Goal: Task Accomplishment & Management: Complete application form

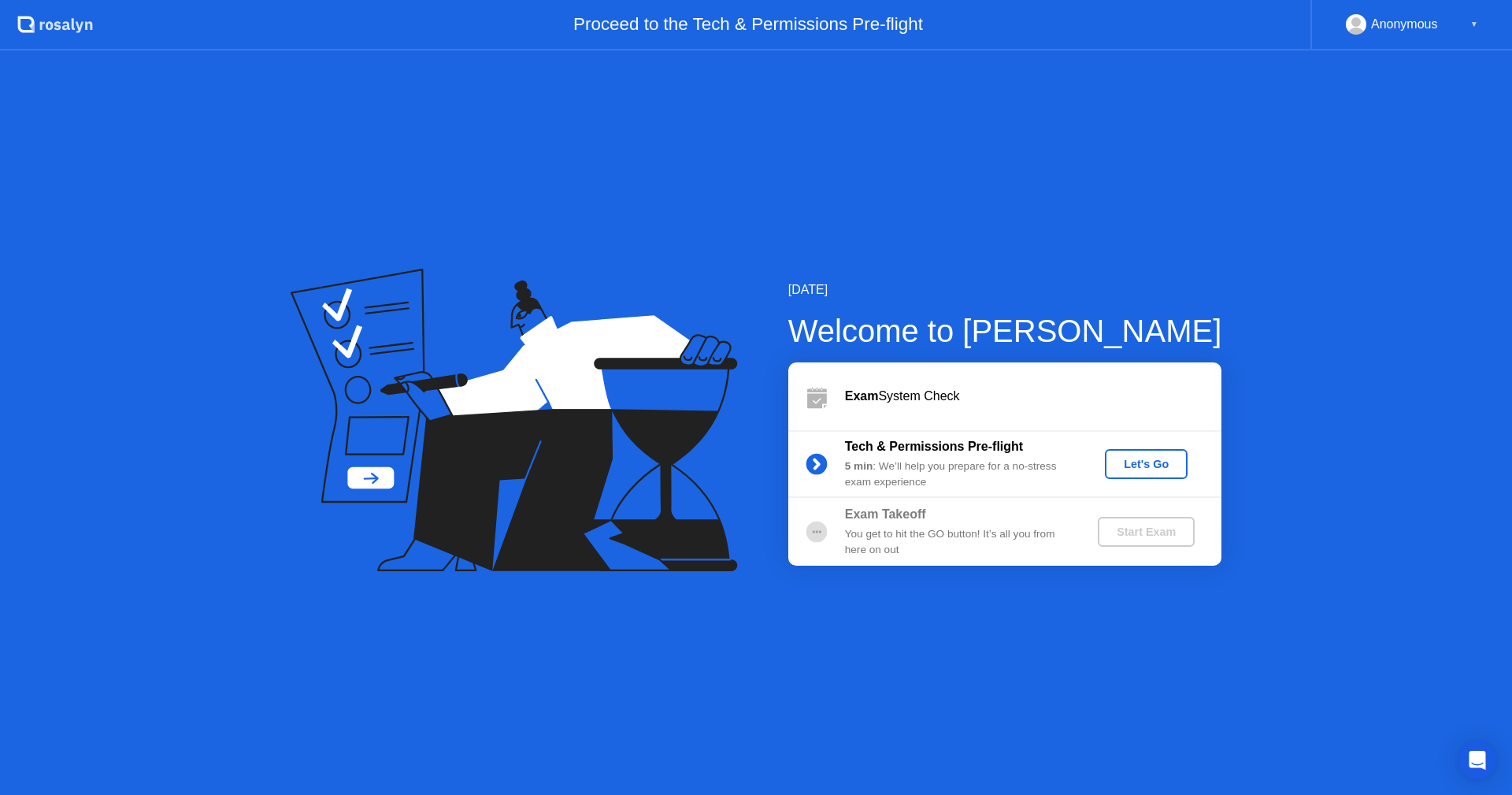
click at [1132, 464] on div "Let's Go" at bounding box center [1146, 464] width 70 height 13
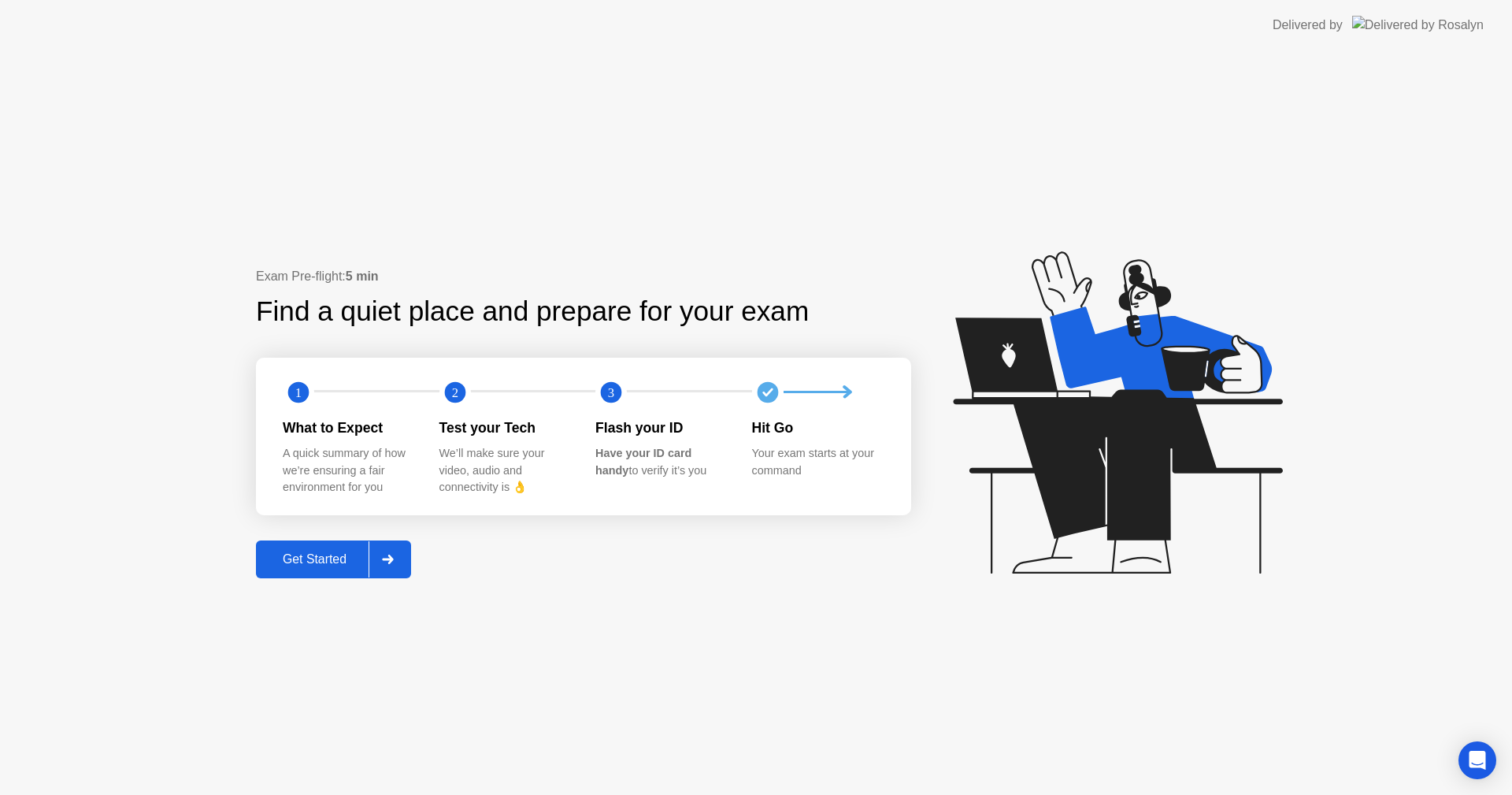
click at [393, 555] on icon at bounding box center [388, 559] width 12 height 10
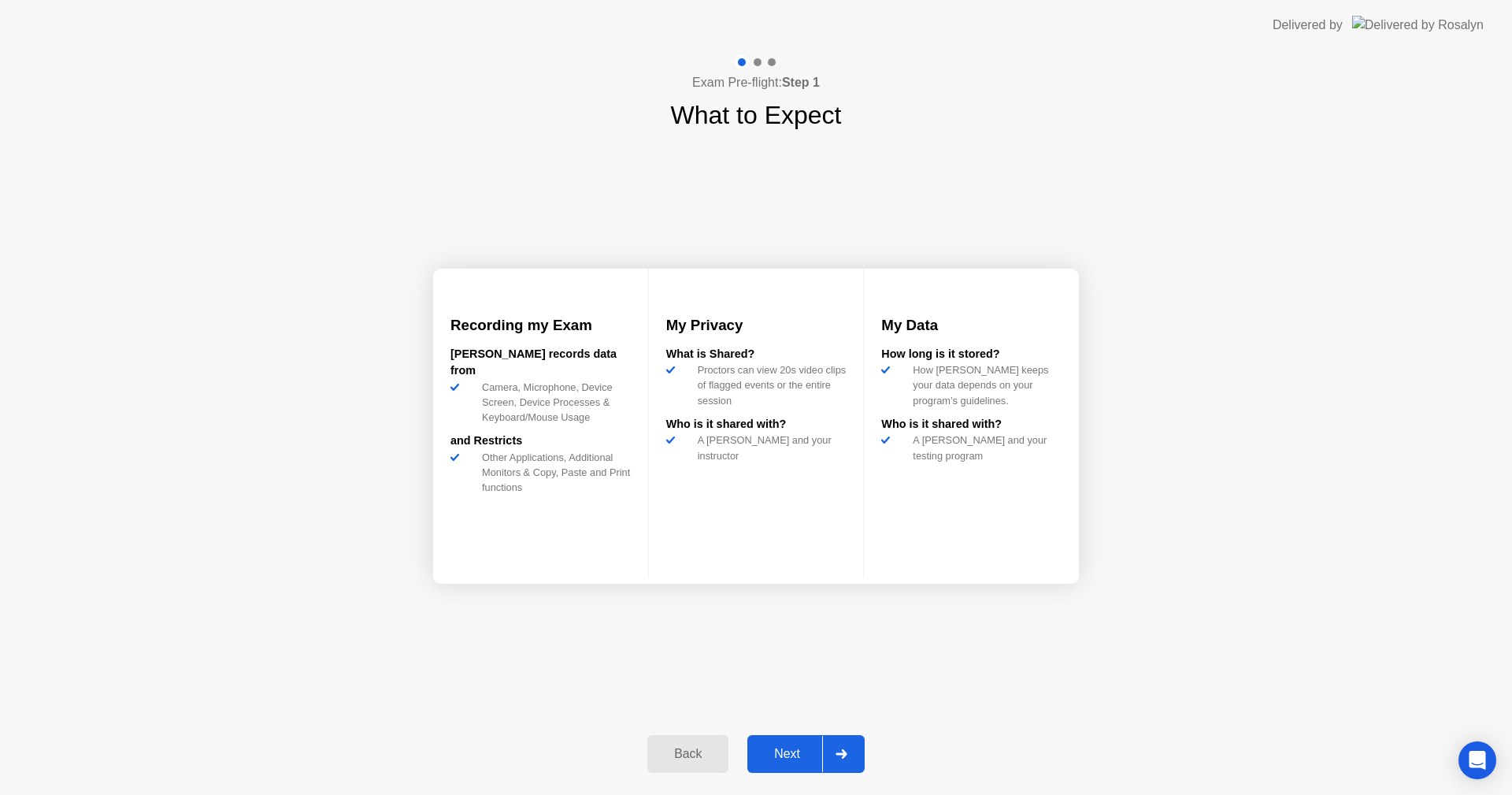
click at [786, 756] on div "Next" at bounding box center [787, 754] width 70 height 14
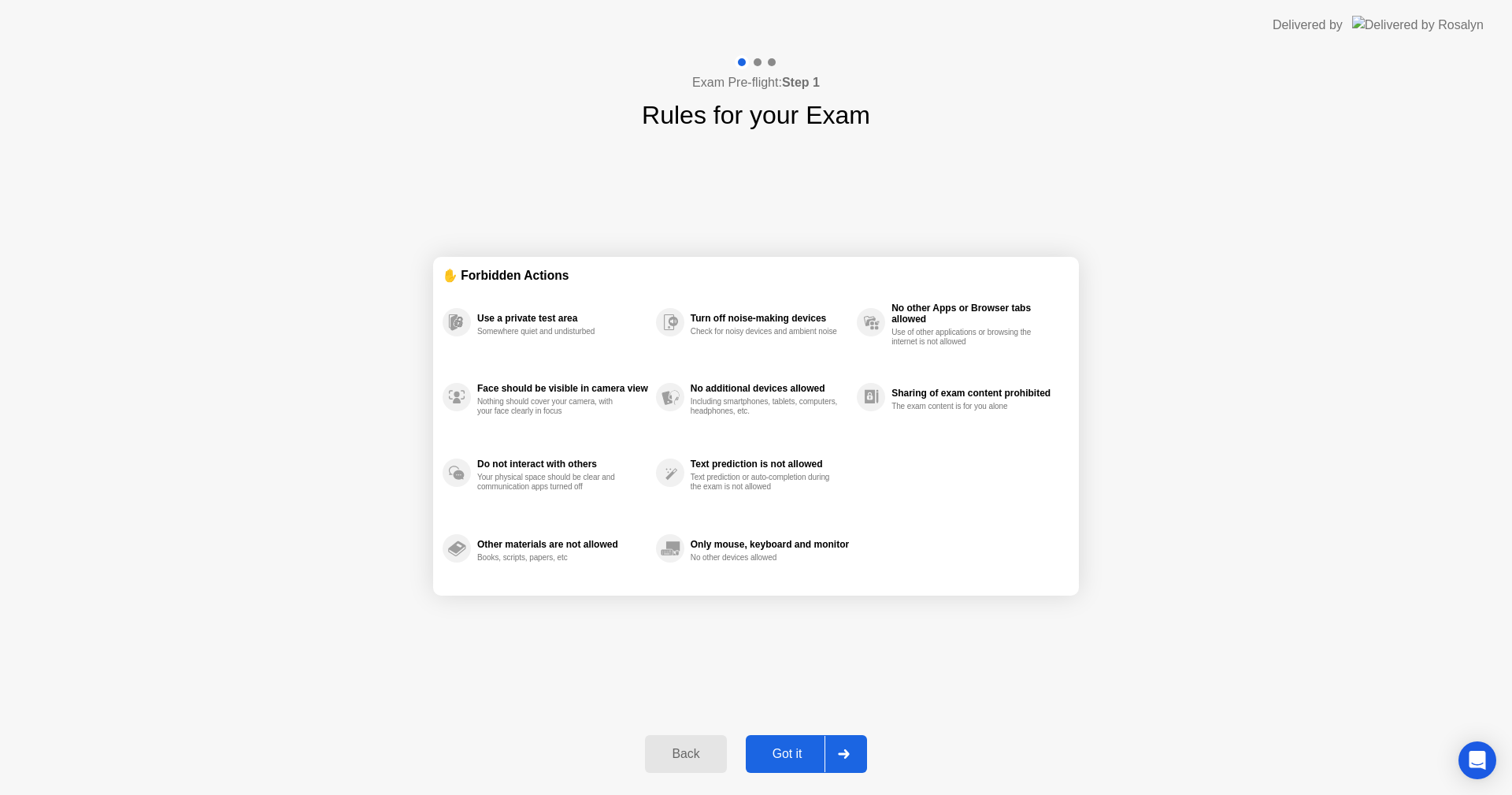
click at [786, 756] on div "Got it" at bounding box center [787, 754] width 74 height 14
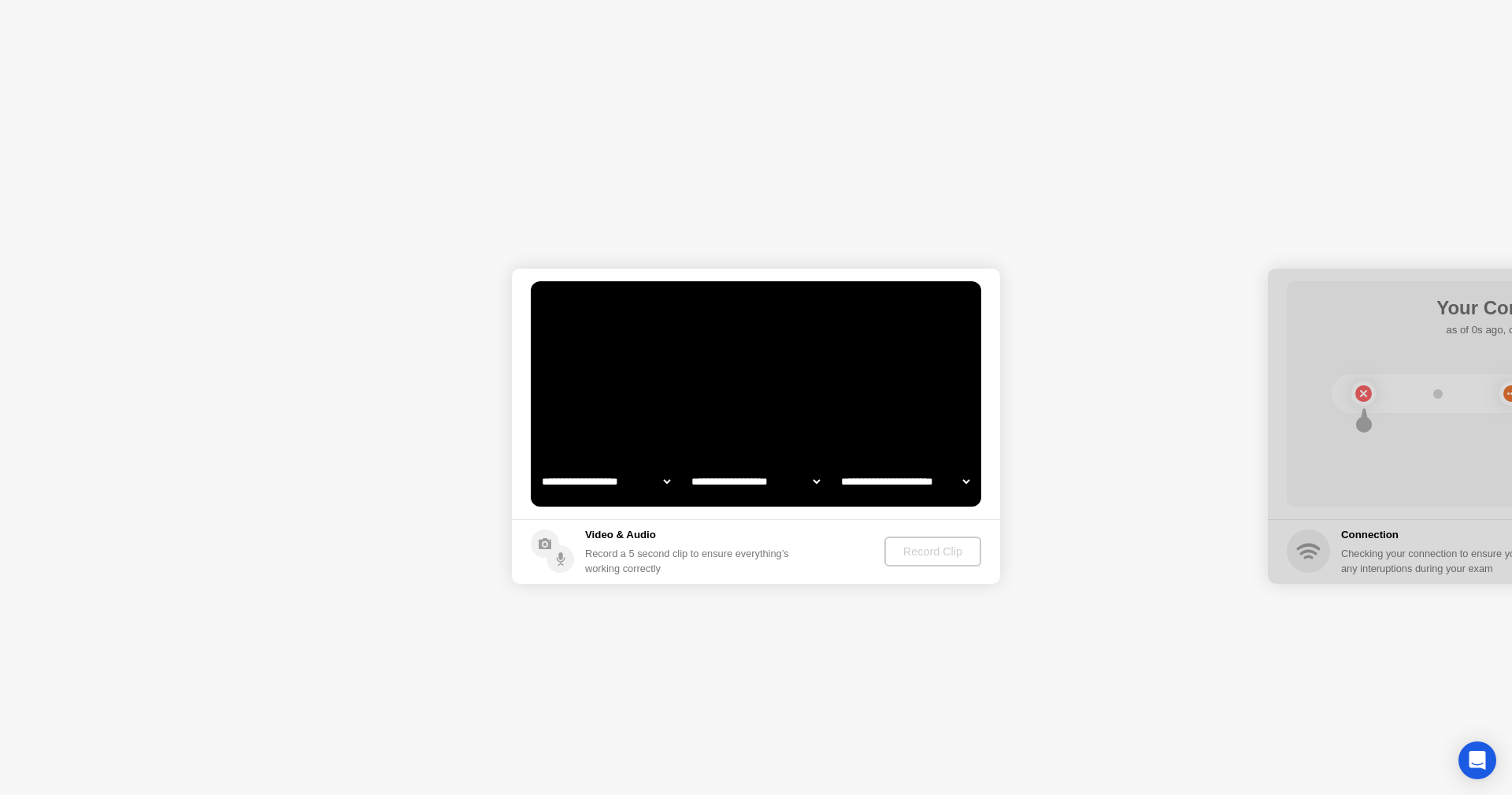
select select "**********"
select select "*******"
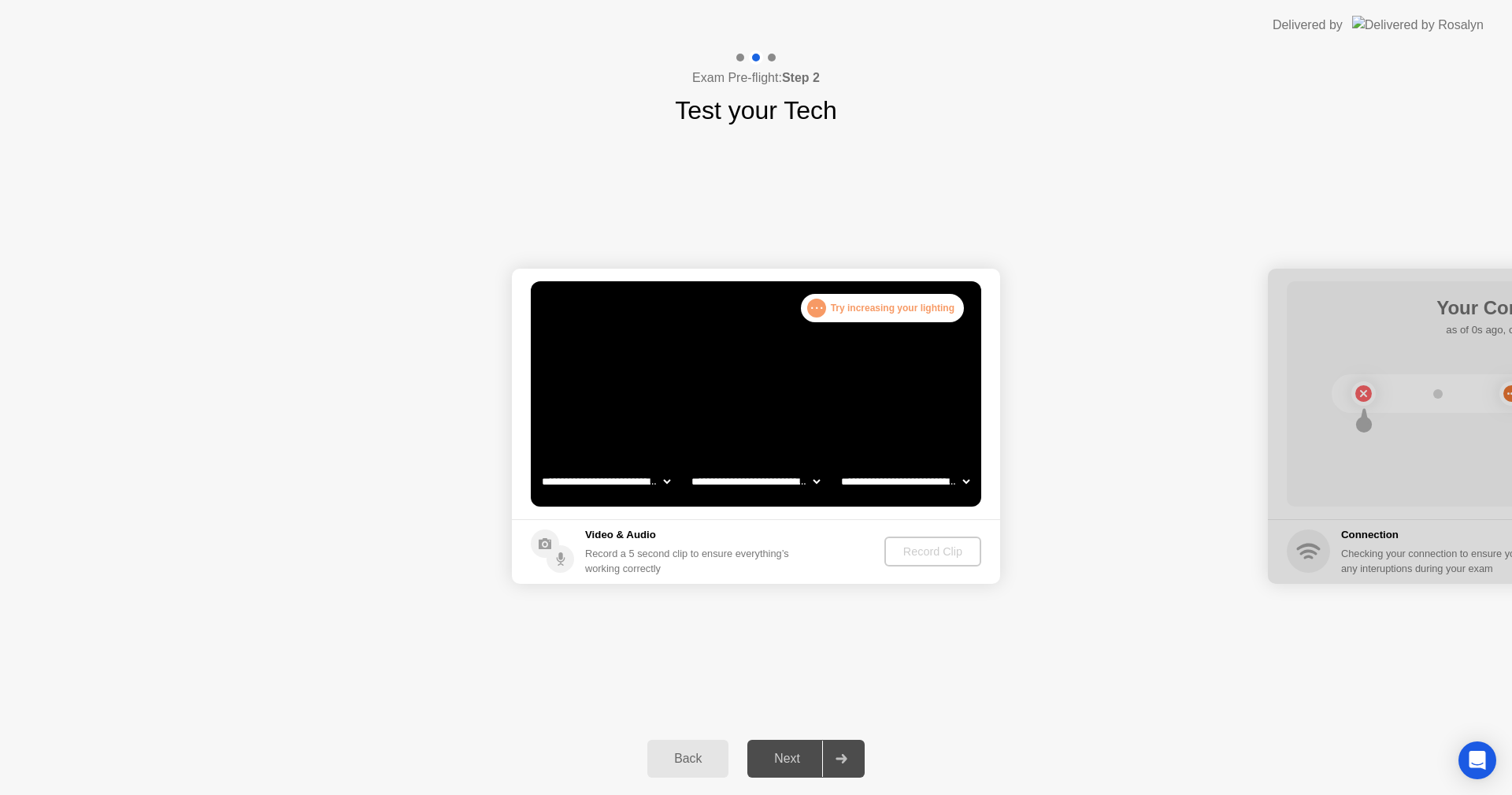
click at [819, 307] on div ". . ." at bounding box center [817, 309] width 19 height 19
click at [894, 309] on div ". . . Try increasing your lighting" at bounding box center [883, 308] width 163 height 29
click at [945, 548] on div "Record Clip" at bounding box center [932, 551] width 84 height 13
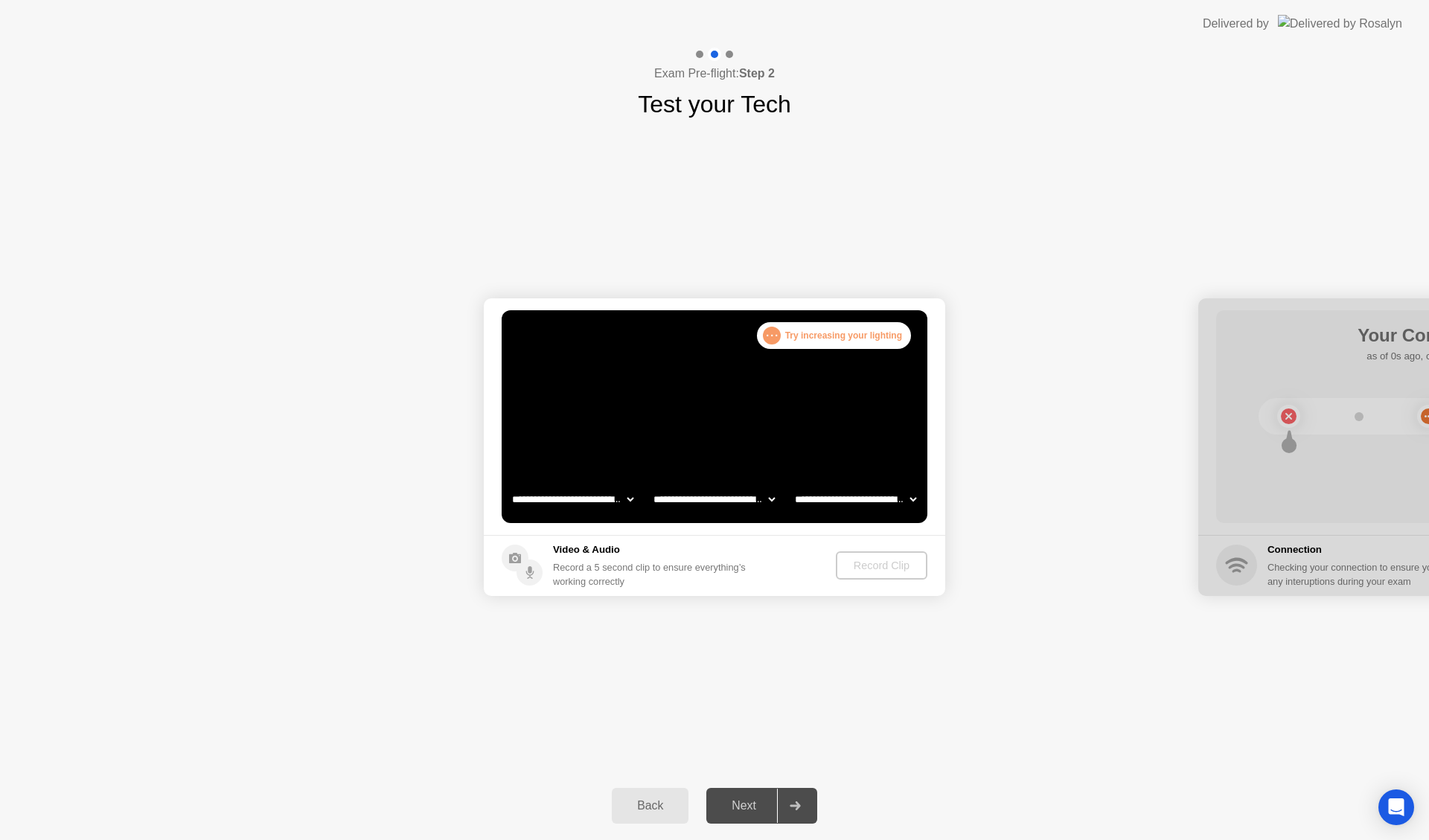
select select "**********"
click at [872, 567] on div "Record Clip" at bounding box center [882, 566] width 79 height 12
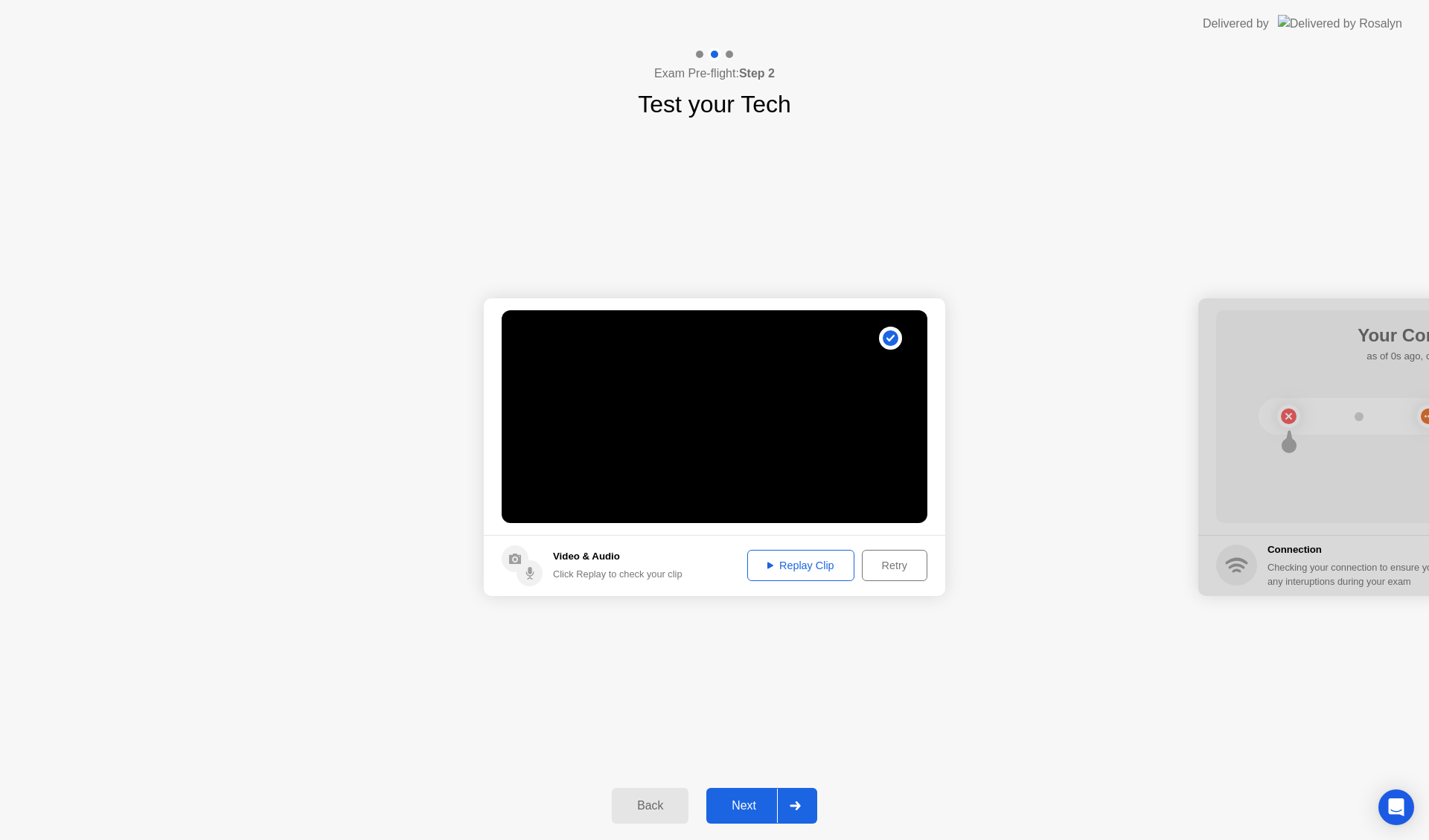
click at [825, 567] on div "Replay Clip" at bounding box center [801, 566] width 97 height 12
click at [755, 750] on div "Next" at bounding box center [744, 806] width 66 height 13
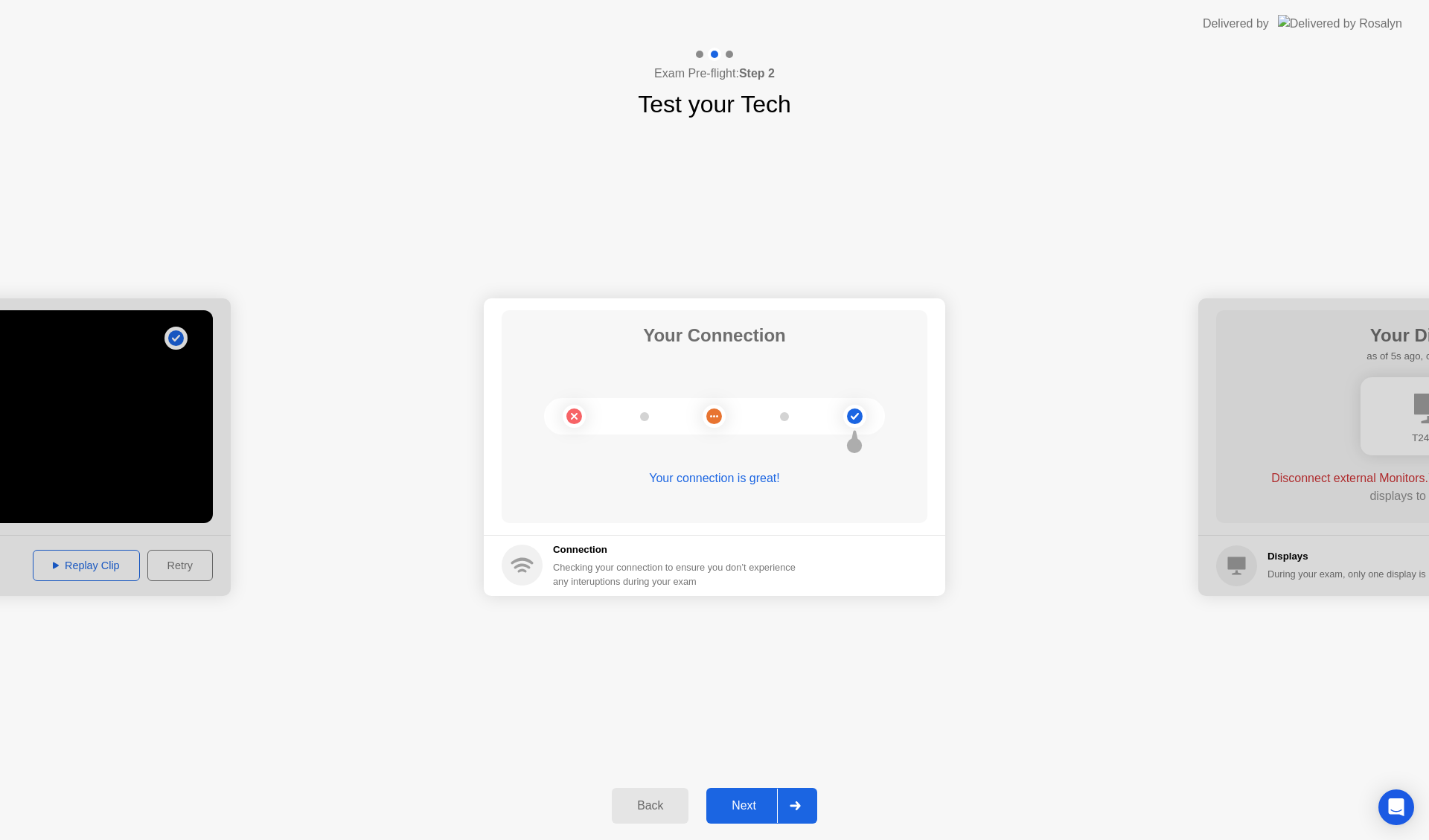
click at [755, 750] on div "Next" at bounding box center [744, 806] width 66 height 13
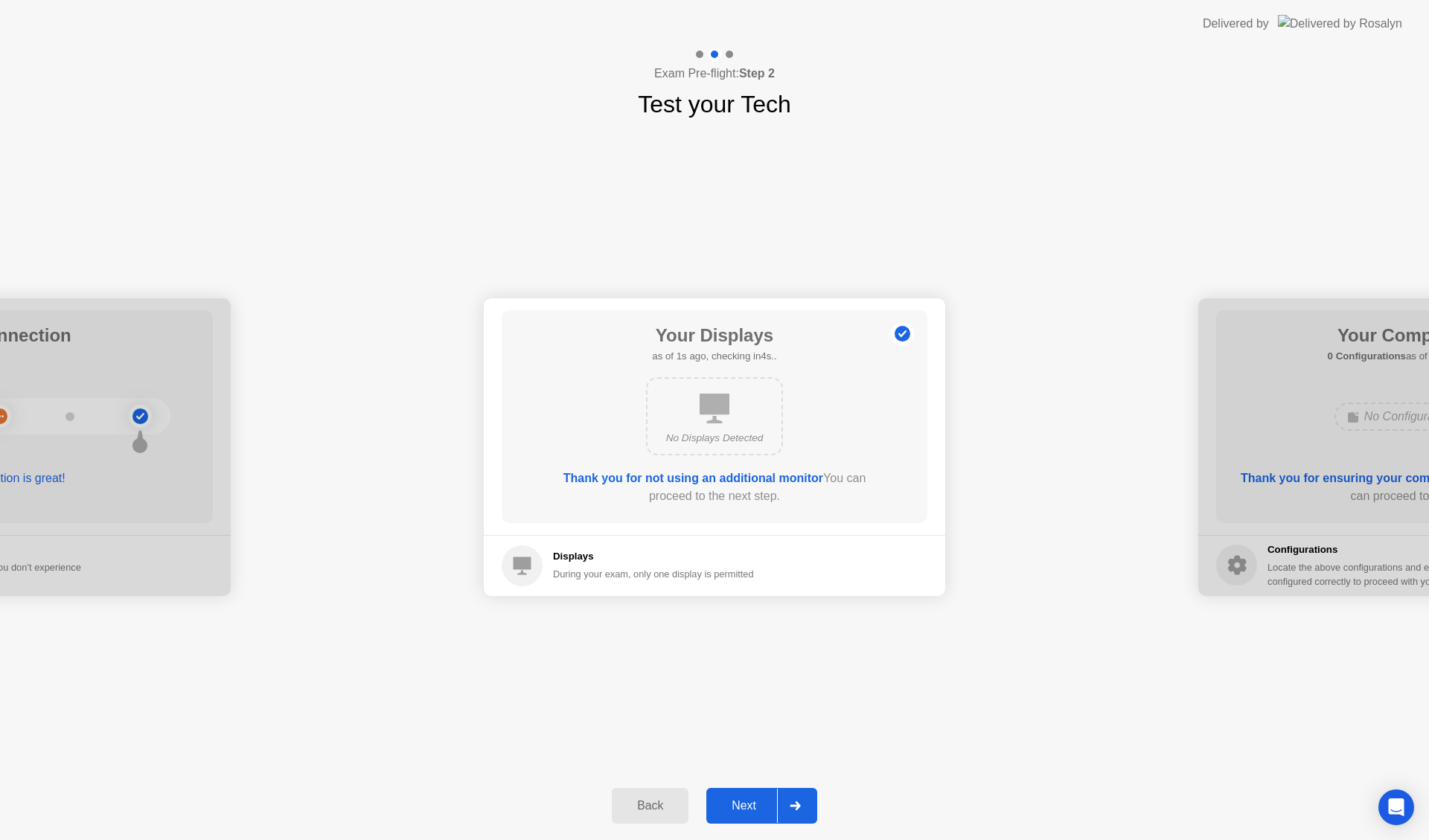
click at [742, 750] on div "Next" at bounding box center [744, 806] width 66 height 13
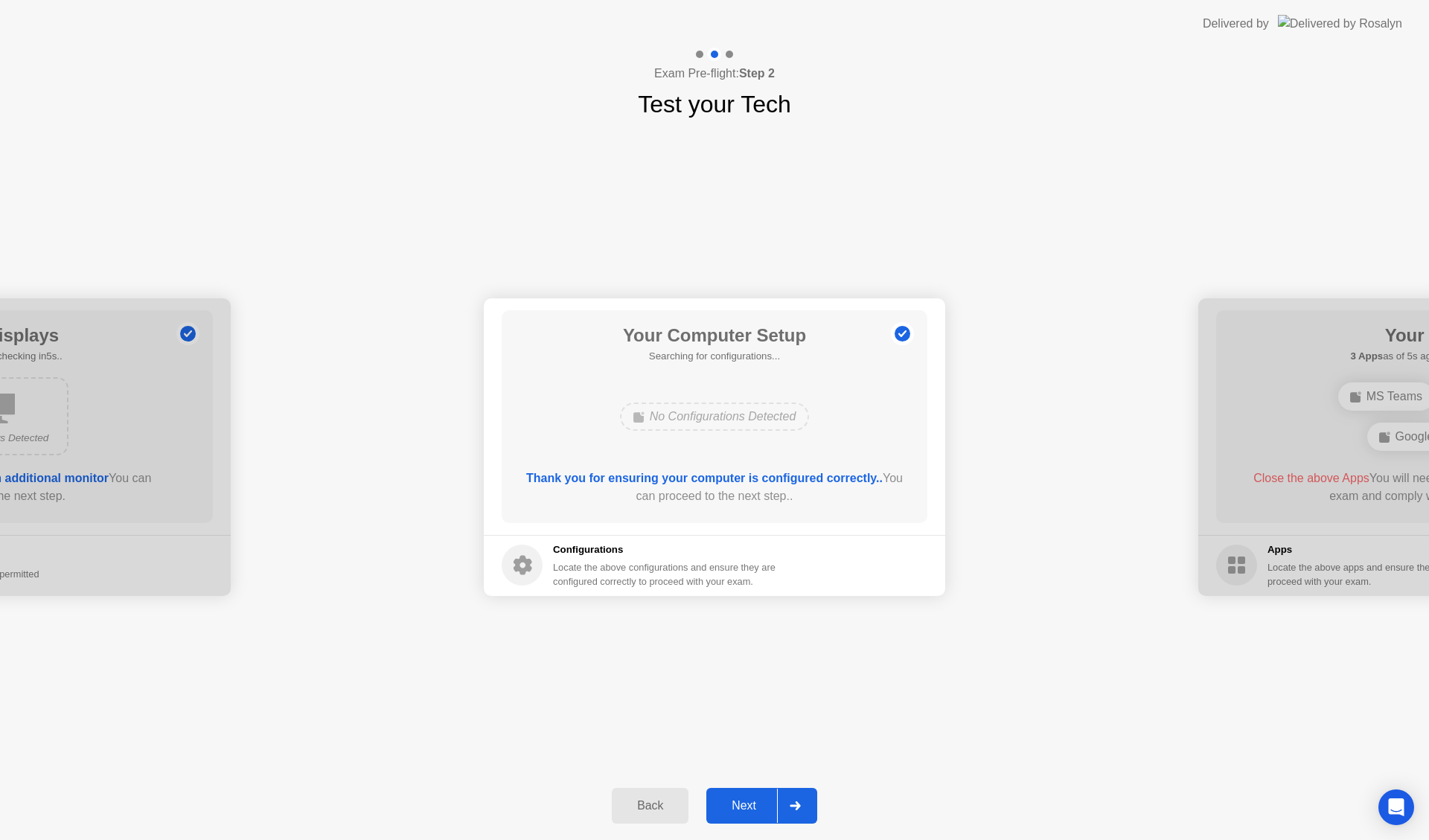
click at [750, 750] on div "Next" at bounding box center [744, 806] width 66 height 13
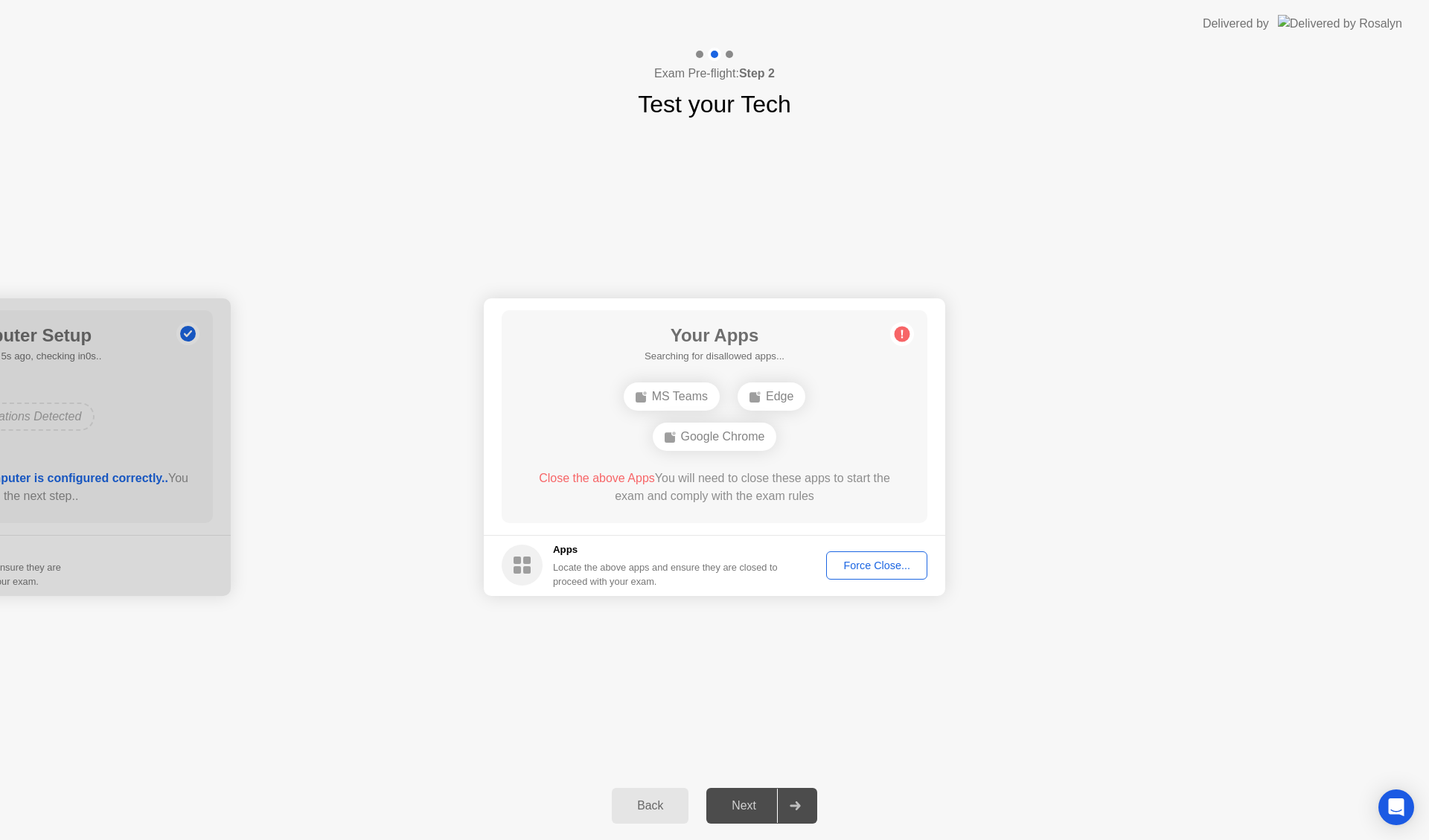
click at [880, 568] on div "Force Close..." at bounding box center [876, 566] width 91 height 12
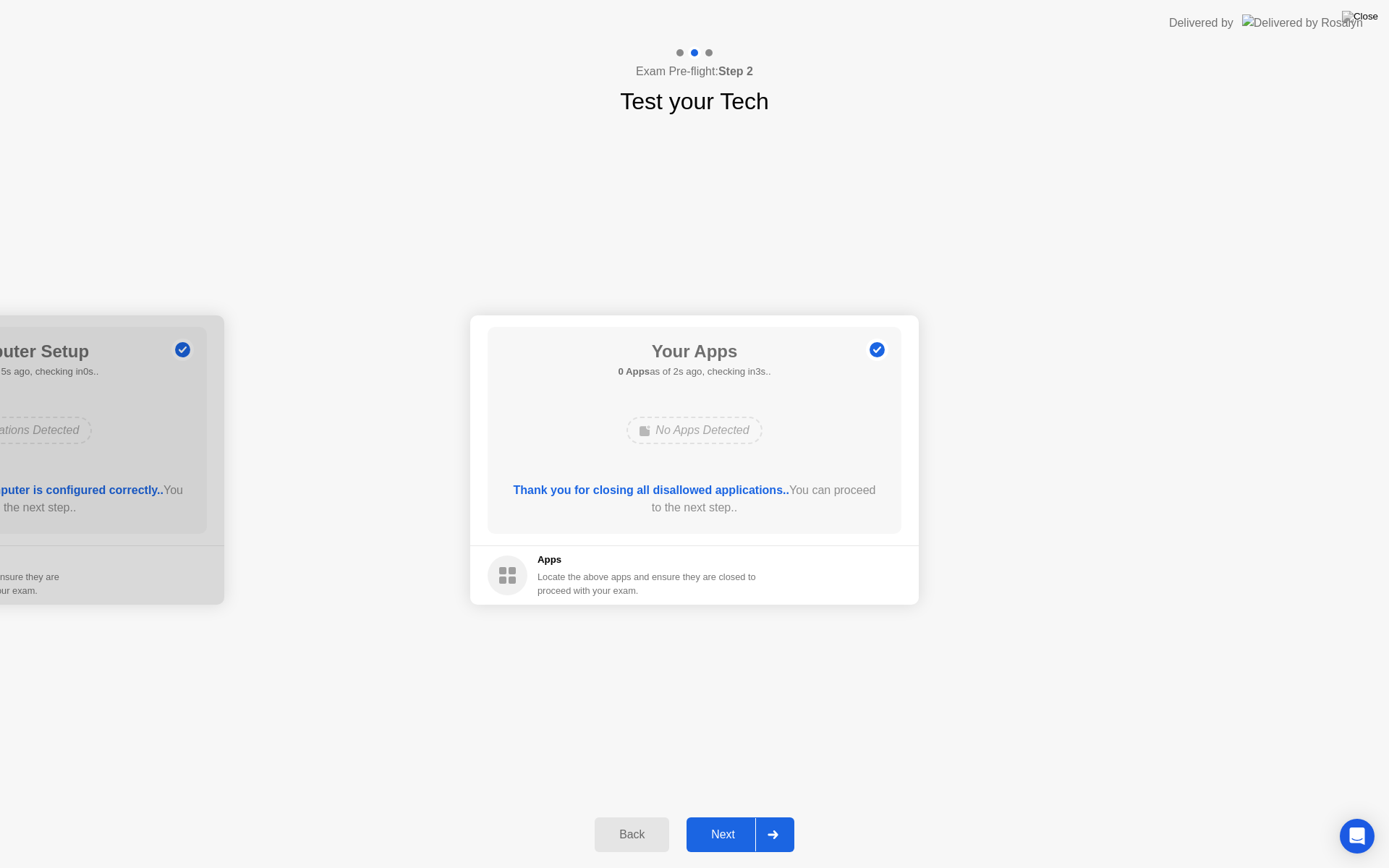
click at [716, 729] on div "Next" at bounding box center [723, 835] width 64 height 13
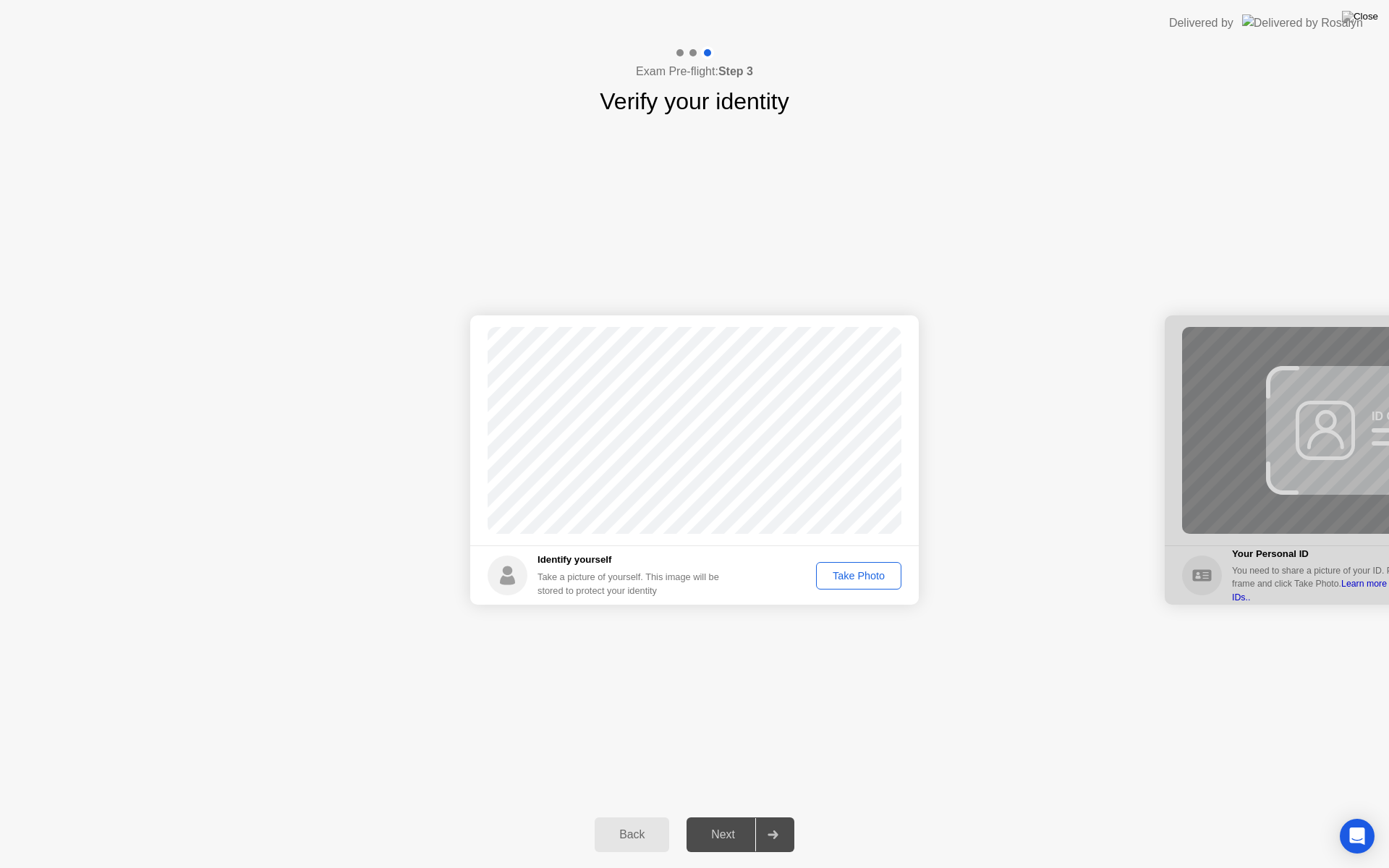
click at [860, 574] on div "Take Photo" at bounding box center [859, 575] width 76 height 12
click at [723, 729] on div "Next" at bounding box center [723, 835] width 64 height 13
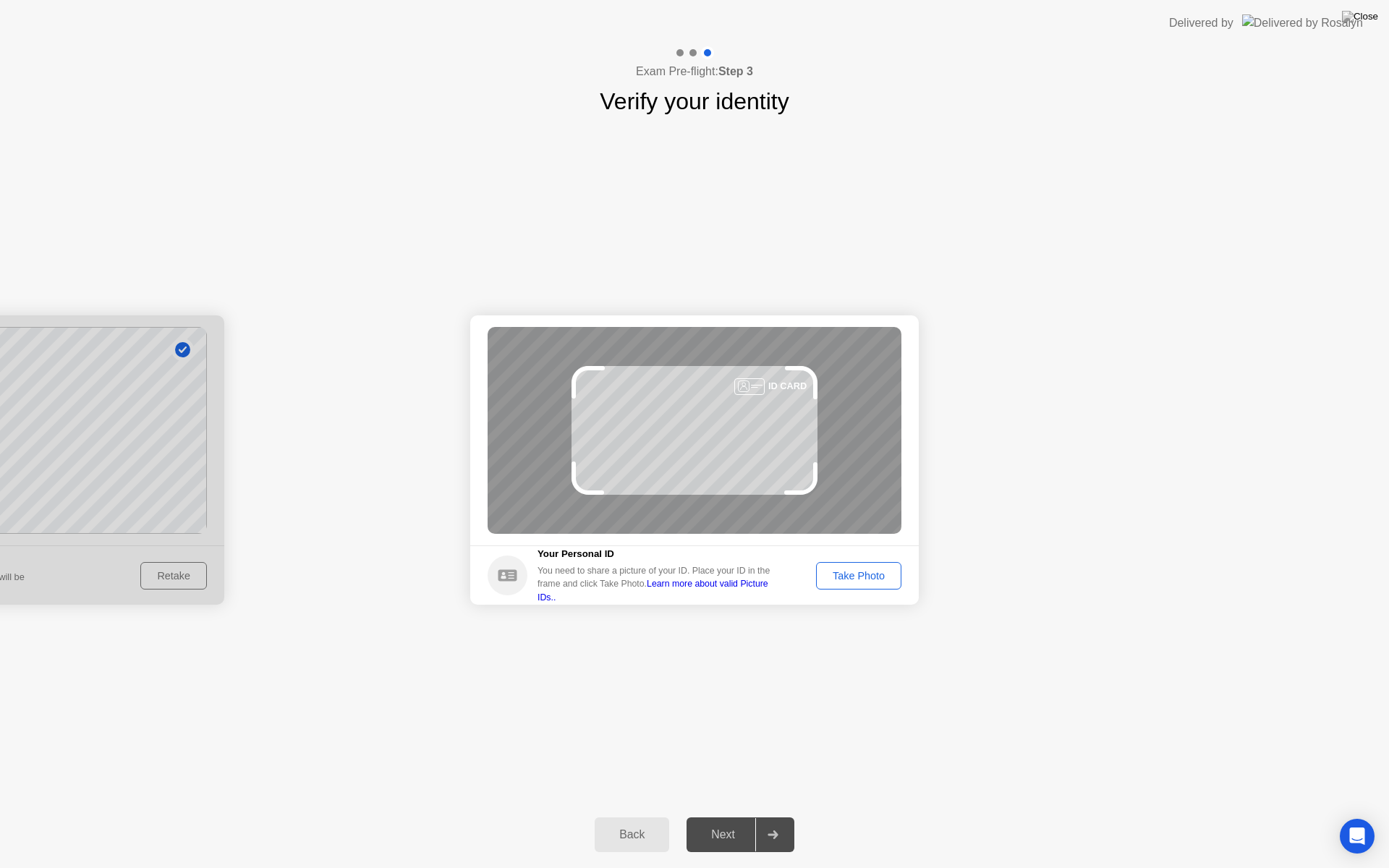
click at [846, 570] on div "Take Photo" at bounding box center [859, 575] width 76 height 12
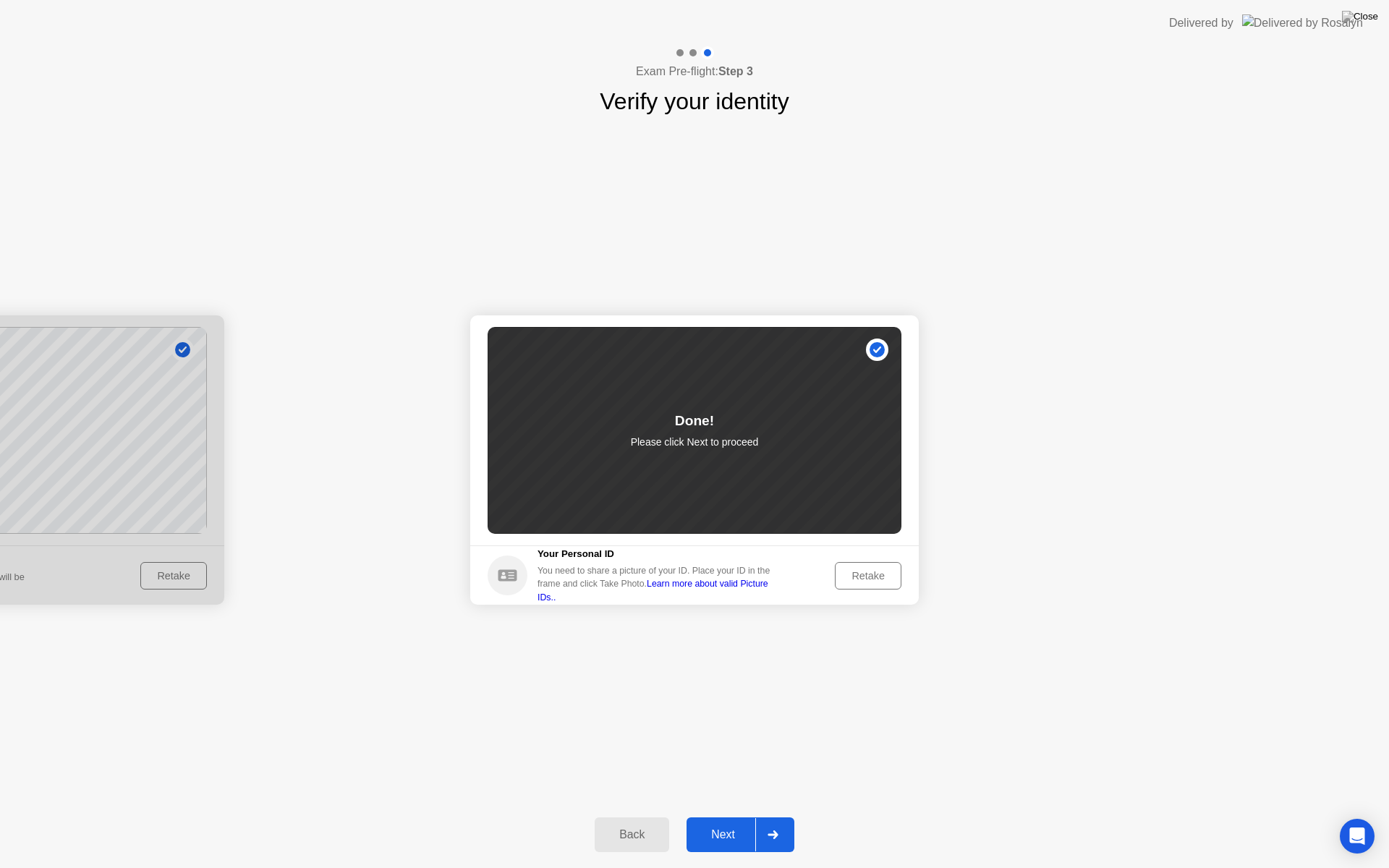
click at [736, 729] on div "Next" at bounding box center [723, 835] width 64 height 13
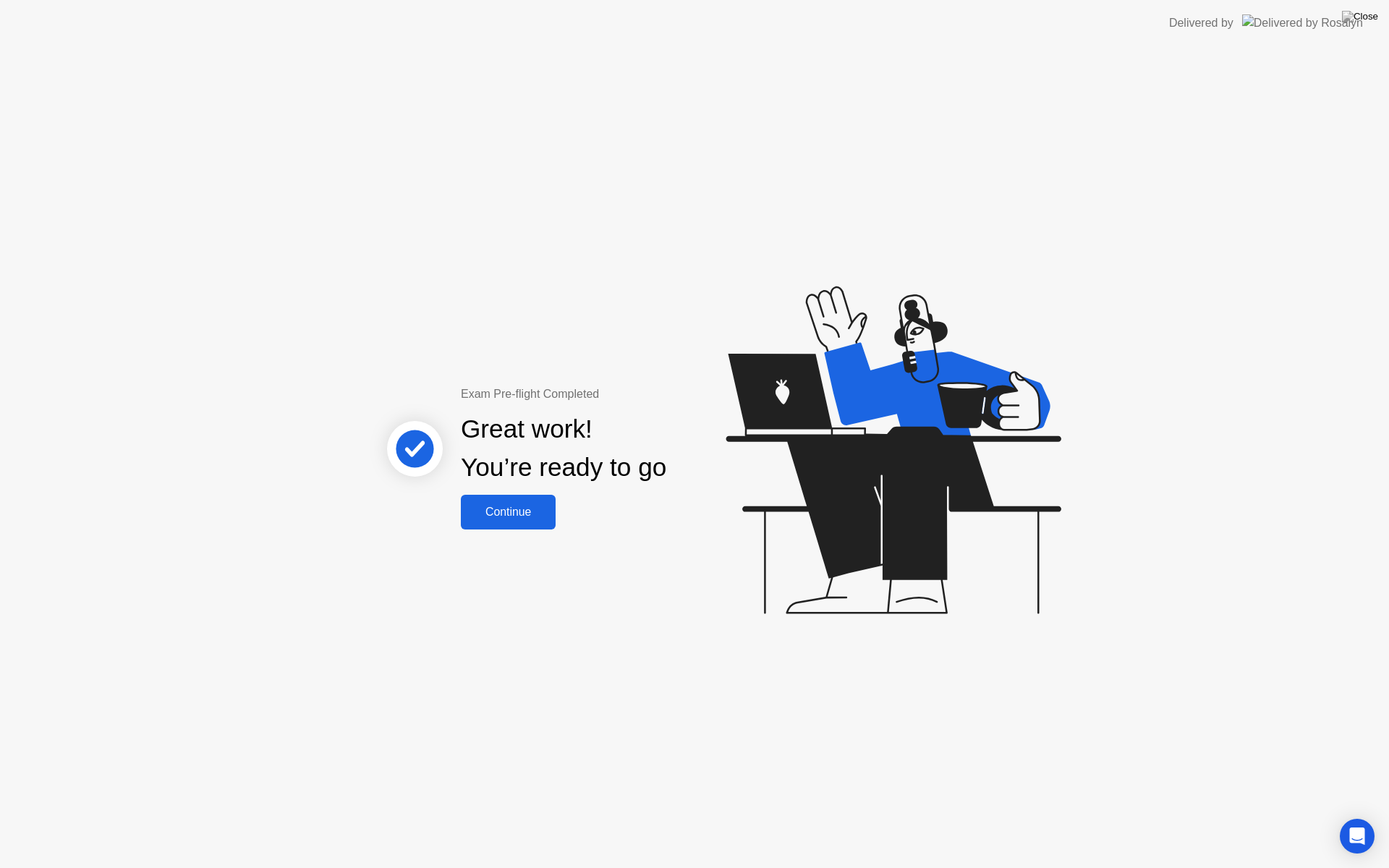
click at [510, 511] on div "Continue" at bounding box center [509, 512] width 86 height 13
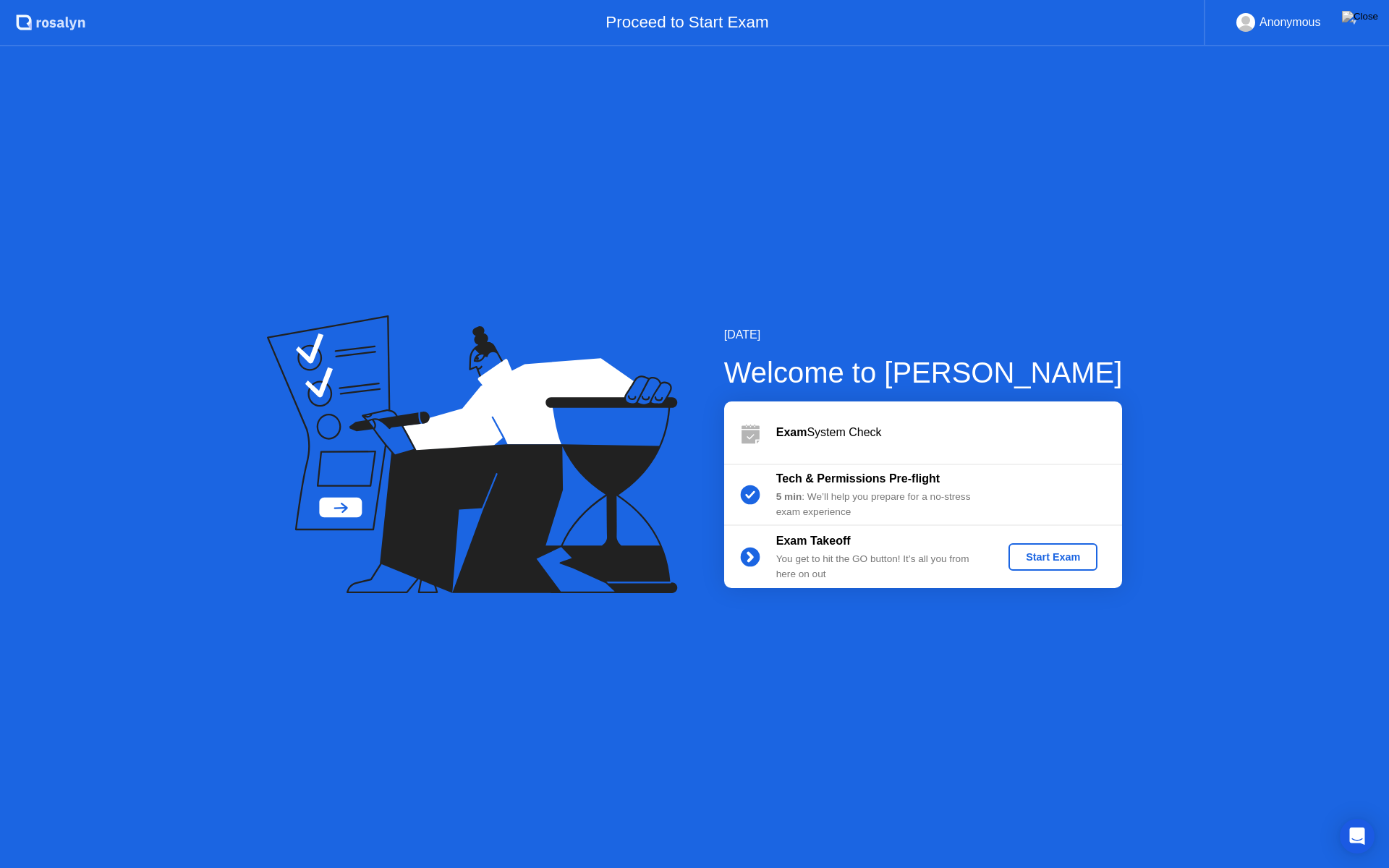
click at [1038, 559] on div "Start Exam" at bounding box center [1052, 557] width 77 height 12
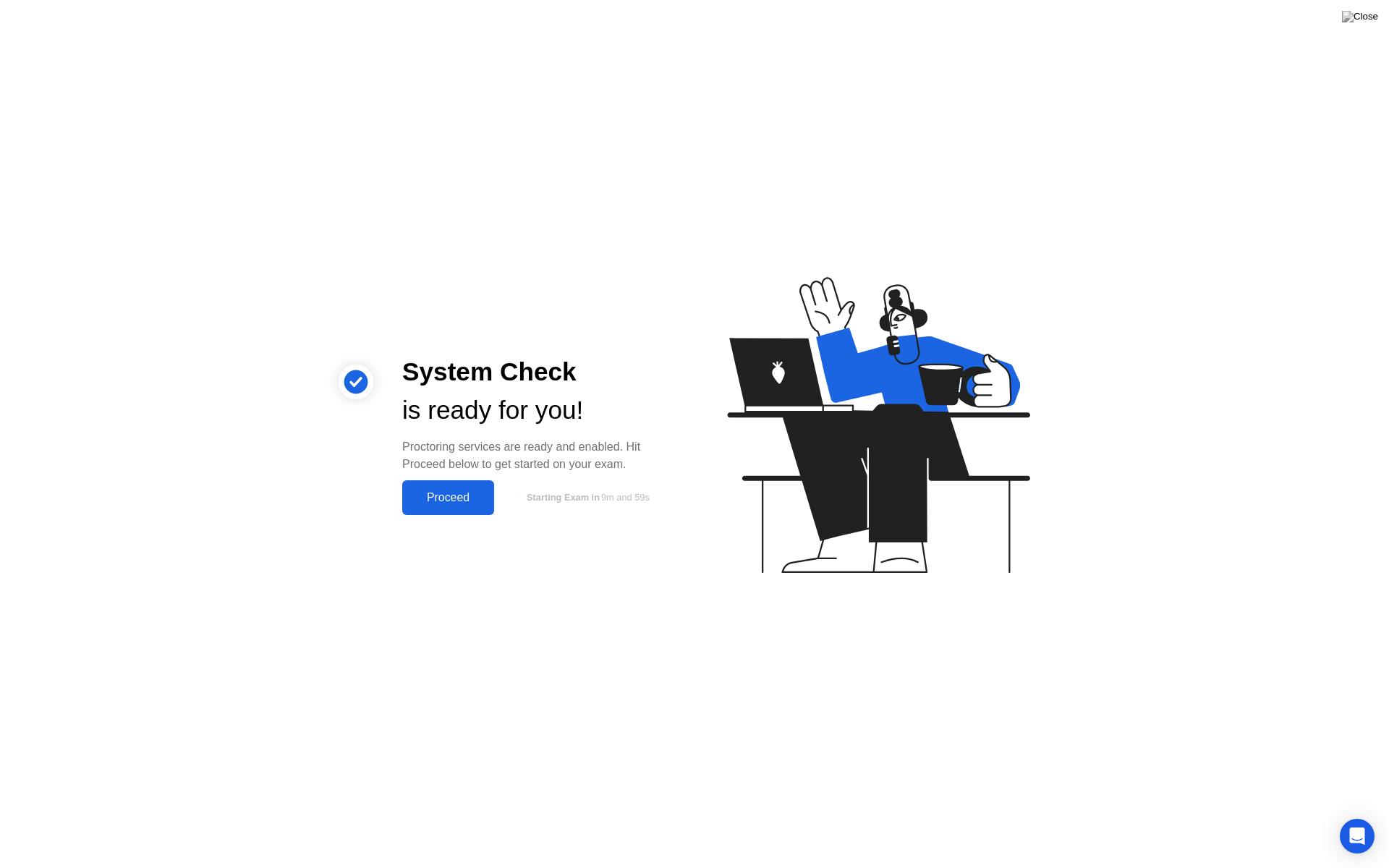
click at [451, 495] on div "Proceed" at bounding box center [448, 497] width 84 height 13
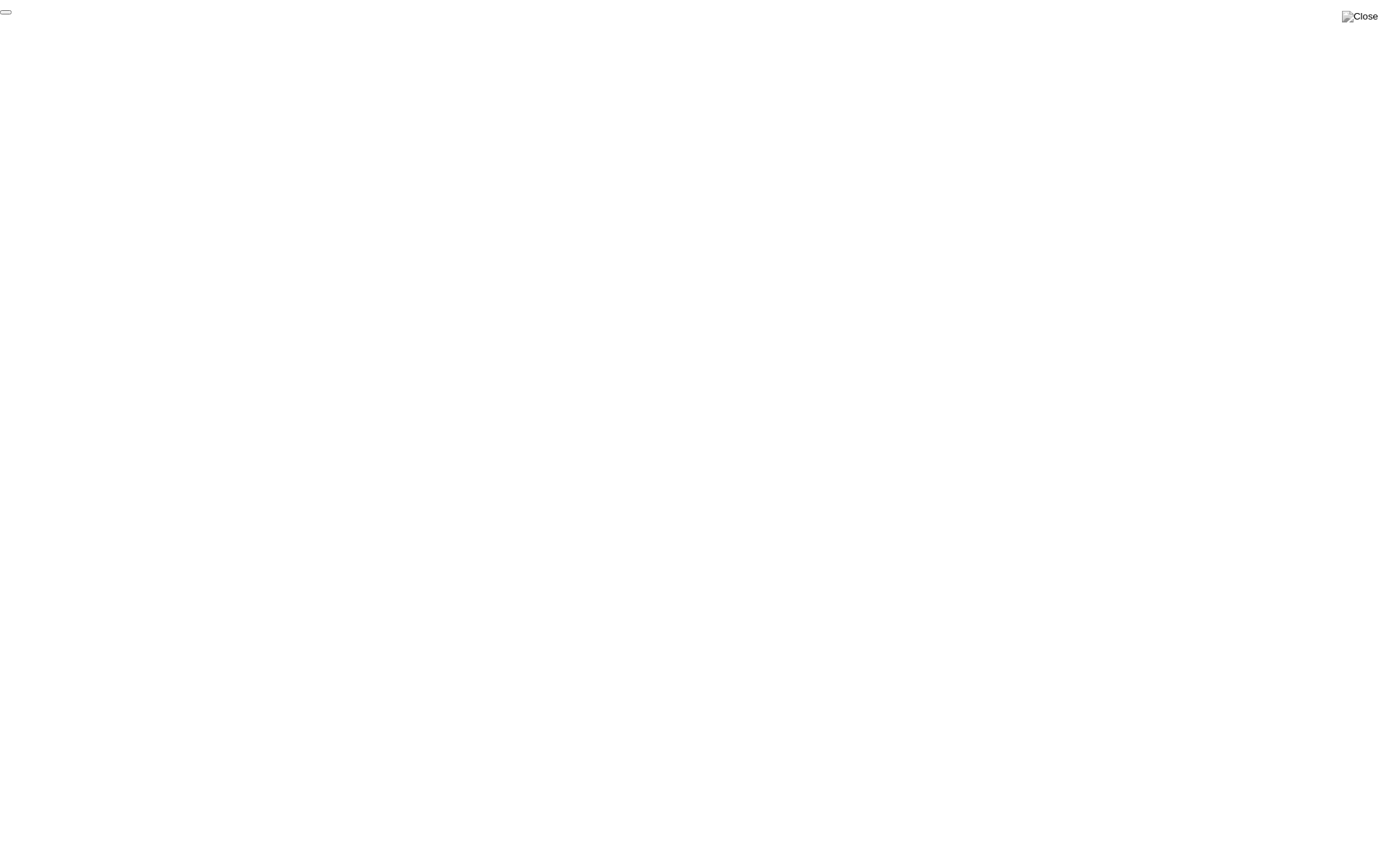
click div "End Proctoring Session"
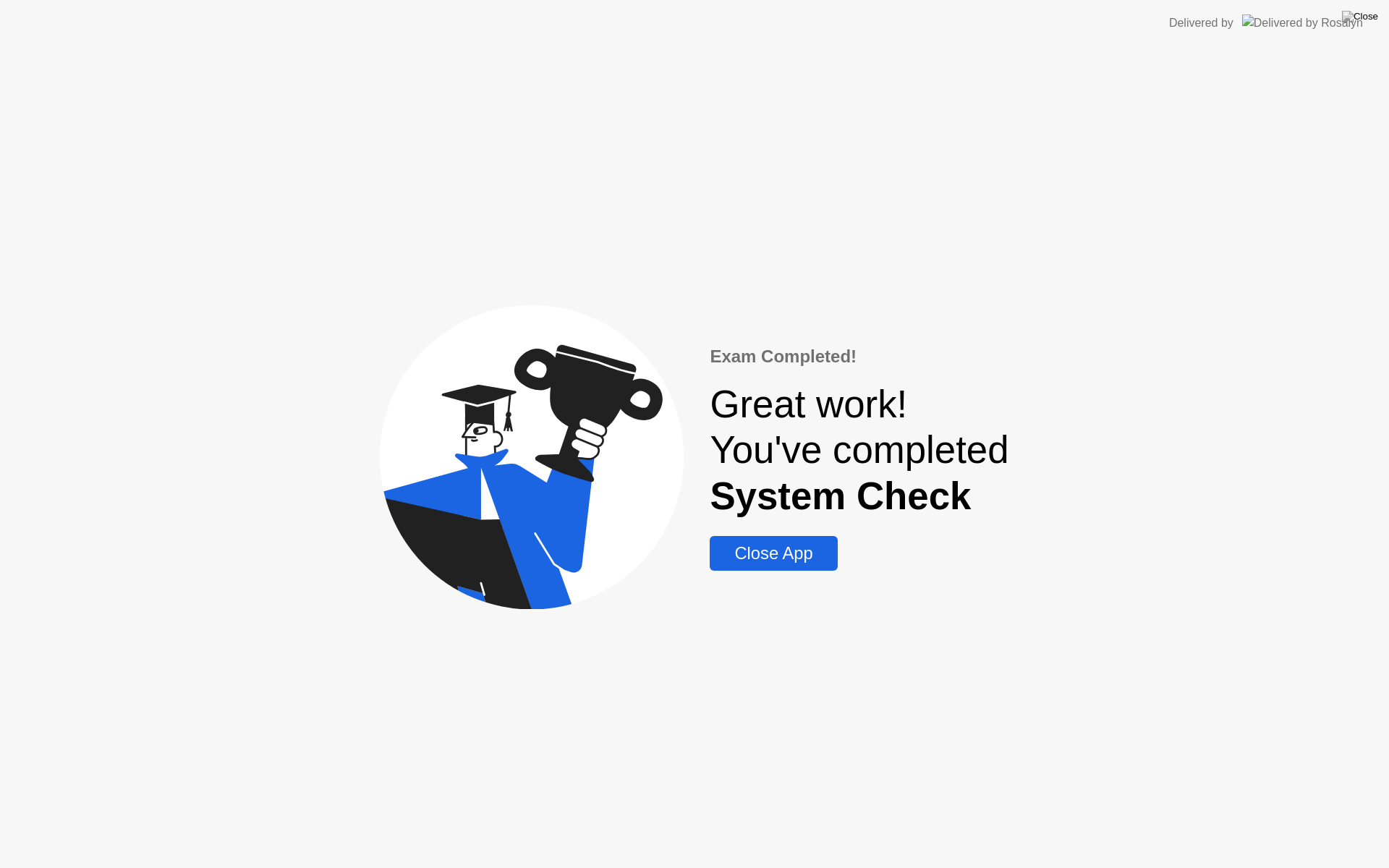
click at [770, 552] on div "Close App" at bounding box center [773, 553] width 119 height 20
